Goal: Transaction & Acquisition: Obtain resource

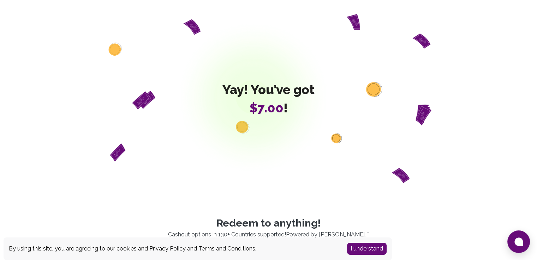
click at [251, 89] on span "Yay! You’ve got" at bounding box center [268, 90] width 92 height 14
drag, startPoint x: 251, startPoint y: 89, endPoint x: 301, endPoint y: 88, distance: 50.5
click at [301, 88] on span "Yay! You’ve got" at bounding box center [268, 90] width 92 height 14
copy span "You’ve got"
click at [442, 87] on div "Yay! You’ve got $7.00 !" at bounding box center [268, 98] width 406 height 169
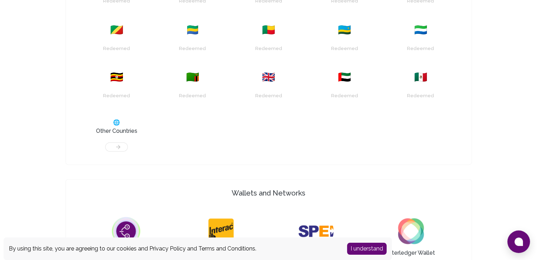
scroll to position [371, 0]
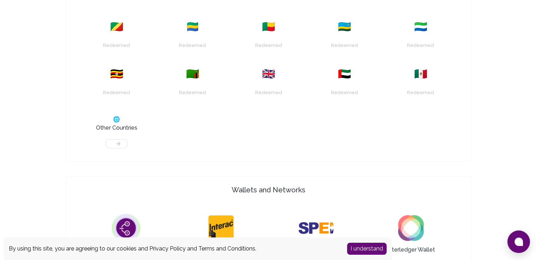
click at [120, 140] on div at bounding box center [116, 140] width 67 height 16
click at [113, 126] on h3 "Other Countries" at bounding box center [116, 128] width 41 height 8
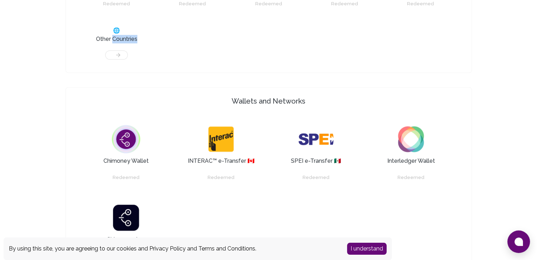
scroll to position [462, 0]
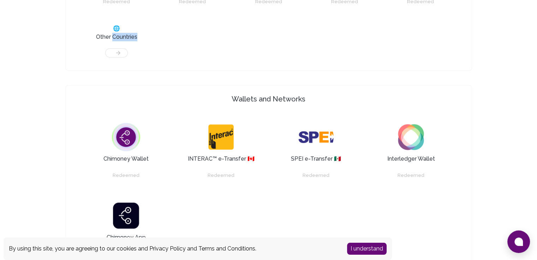
click at [412, 137] on img at bounding box center [410, 137] width 35 height 35
click at [410, 177] on div "Redeemed" at bounding box center [411, 175] width 30 height 11
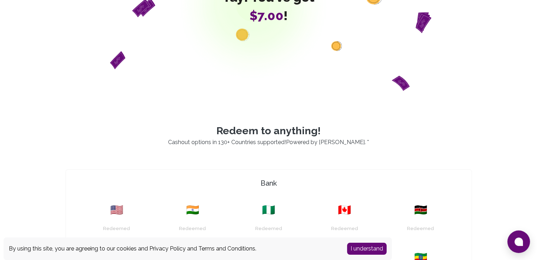
scroll to position [75, 0]
